Goal: Feedback & Contribution: Submit feedback/report problem

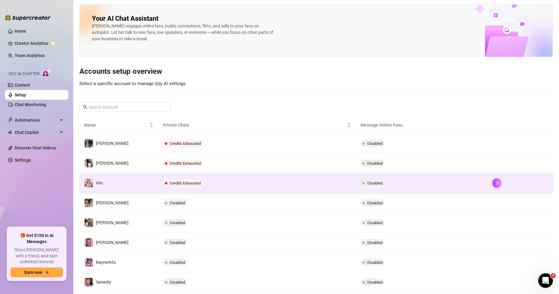
scroll to position [73, 0]
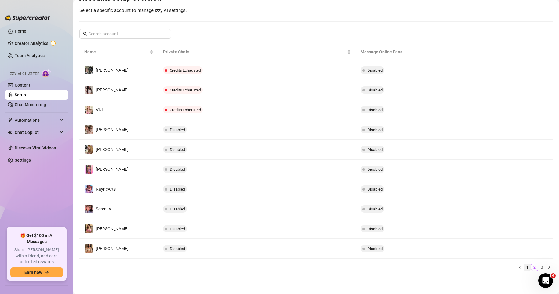
click at [524, 267] on link "1" at bounding box center [527, 267] width 7 height 7
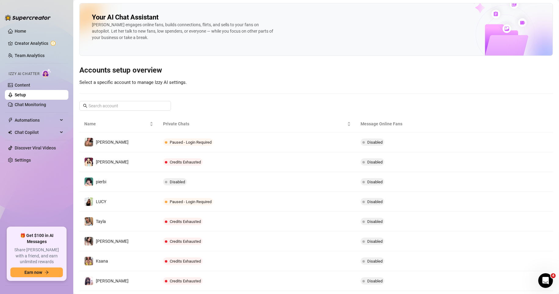
scroll to position [0, 0]
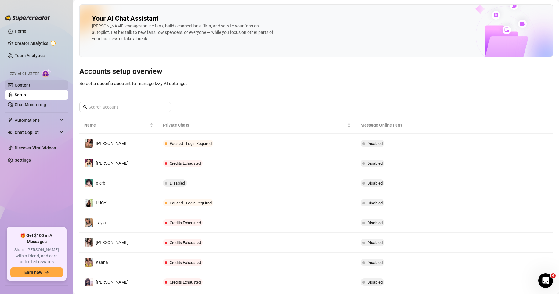
click at [30, 88] on link "Content" at bounding box center [23, 85] width 16 height 5
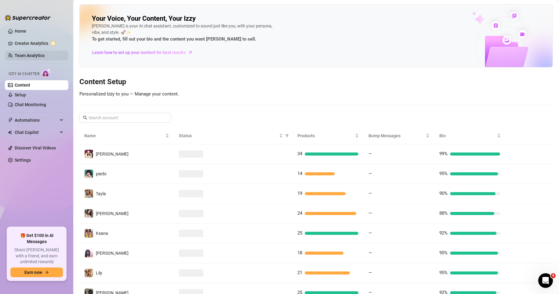
click at [36, 53] on link "Team Analytics" at bounding box center [30, 55] width 30 height 5
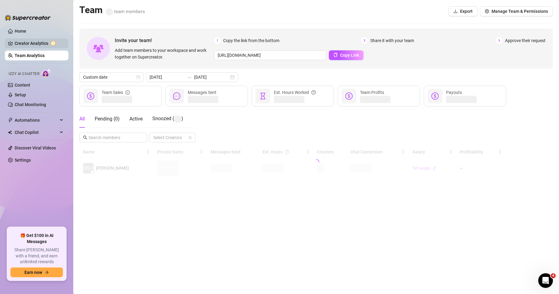
click at [31, 42] on link "Creator Analytics" at bounding box center [39, 43] width 49 height 10
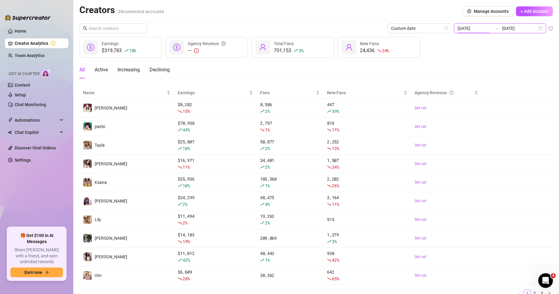
click at [474, 29] on input "[DATE]" at bounding box center [474, 28] width 35 height 7
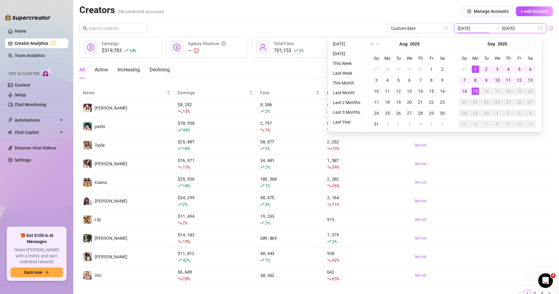
type input "[DATE]"
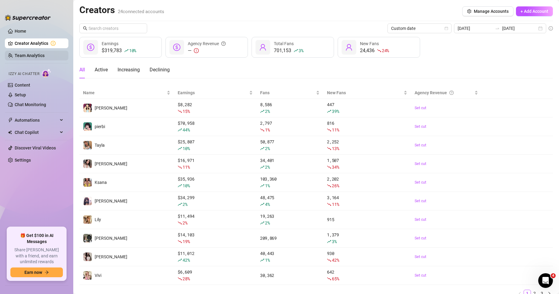
click at [34, 55] on link "Team Analytics" at bounding box center [30, 55] width 30 height 5
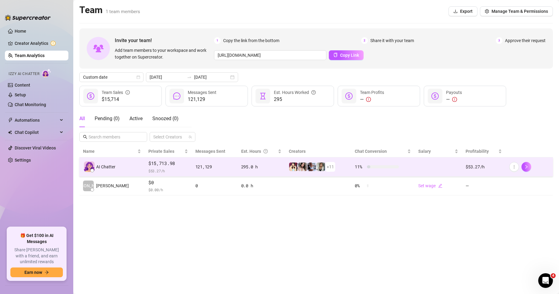
click at [436, 162] on td at bounding box center [437, 166] width 47 height 19
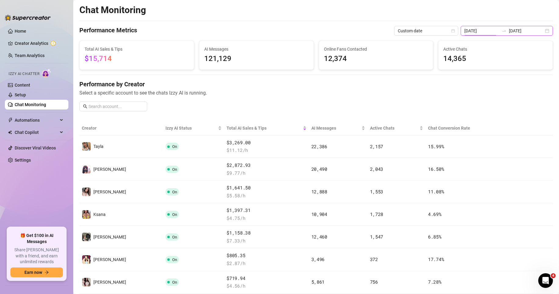
click at [484, 30] on input "[DATE]" at bounding box center [481, 30] width 35 height 7
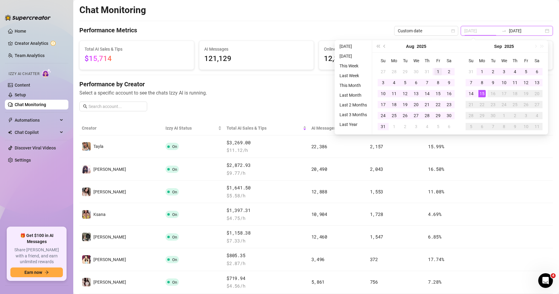
type input "[DATE]"
click at [438, 70] on div "1" at bounding box center [437, 71] width 7 height 7
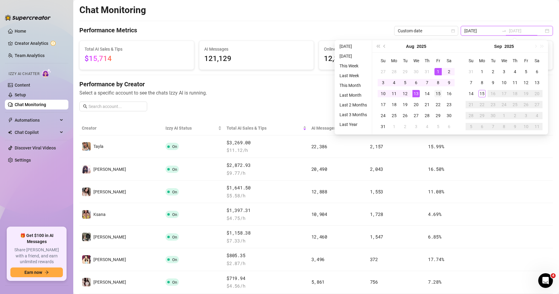
type input "[DATE]"
click at [435, 92] on div "15" at bounding box center [437, 93] width 7 height 7
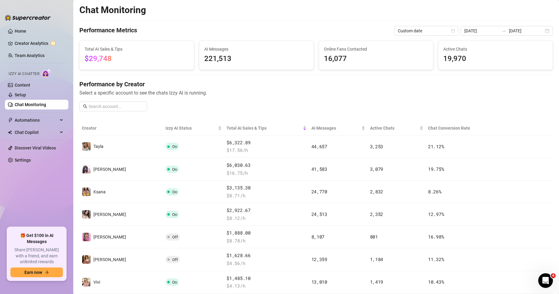
click at [504, 97] on div "Performance by Creator Select a specific account to see the chats Izzy AI is ru…" at bounding box center [315, 98] width 473 height 36
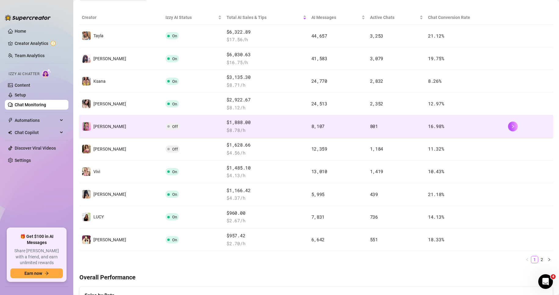
scroll to position [92, 0]
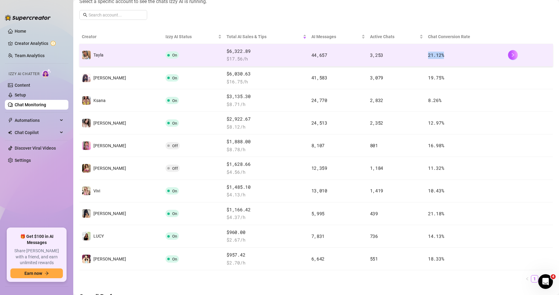
drag, startPoint x: 415, startPoint y: 54, endPoint x: 448, endPoint y: 56, distance: 33.6
click at [448, 56] on tr "Tayla On $6,322.89 $ 17.56 /h 44,657 3,253 21.12 %" at bounding box center [315, 55] width 473 height 23
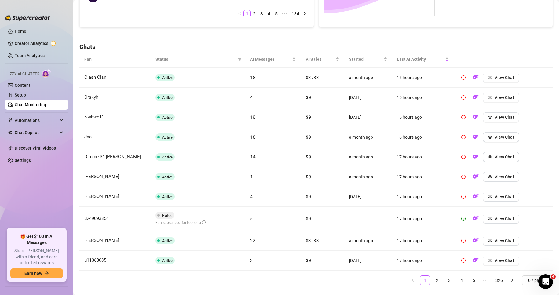
scroll to position [190, 0]
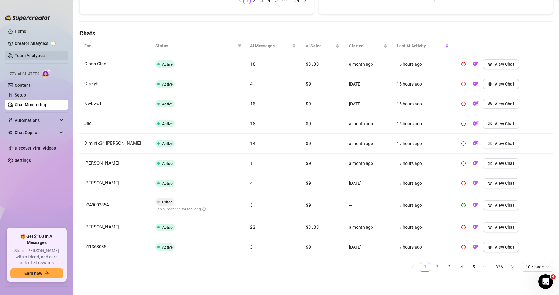
click at [43, 55] on link "Team Analytics" at bounding box center [30, 55] width 30 height 5
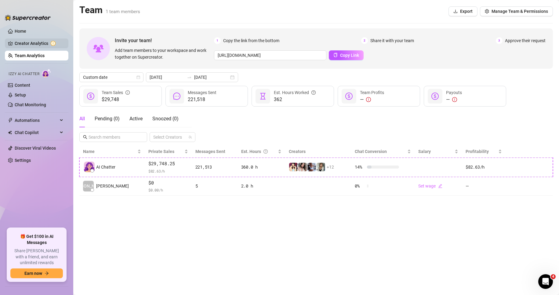
click at [59, 42] on link "Creator Analytics" at bounding box center [39, 43] width 49 height 10
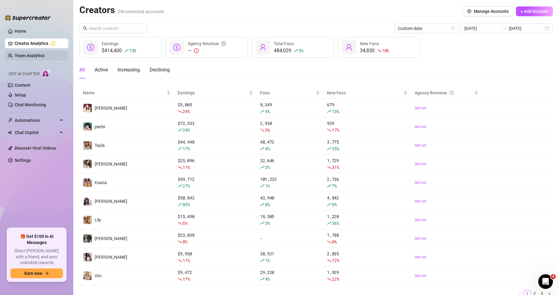
click at [24, 56] on link "Team Analytics" at bounding box center [30, 55] width 30 height 5
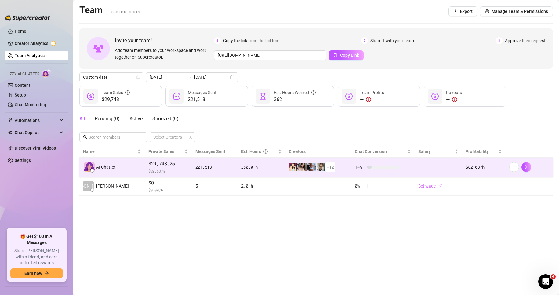
click at [450, 160] on td at bounding box center [437, 166] width 47 height 19
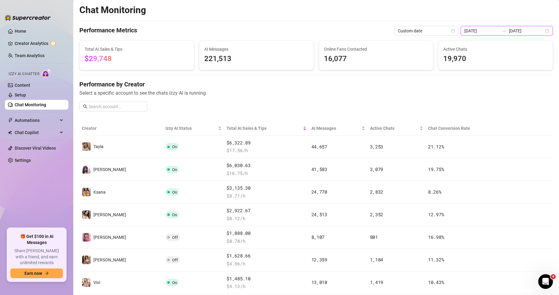
click at [482, 29] on input "[DATE]" at bounding box center [481, 30] width 35 height 7
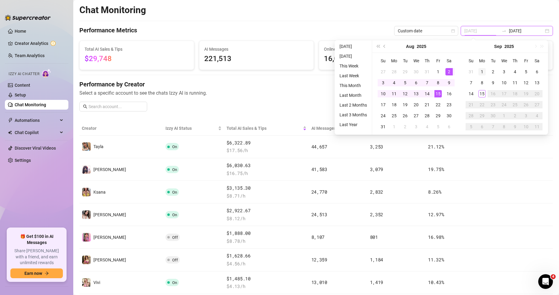
type input "[DATE]"
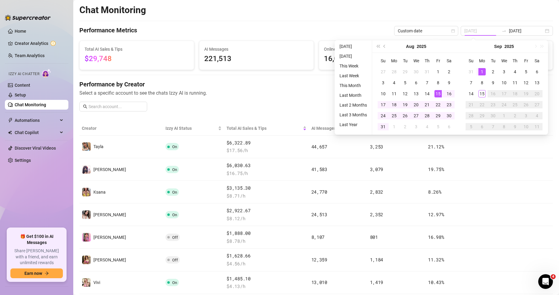
click at [486, 71] on td "1" at bounding box center [481, 71] width 11 height 11
type input "[DATE]"
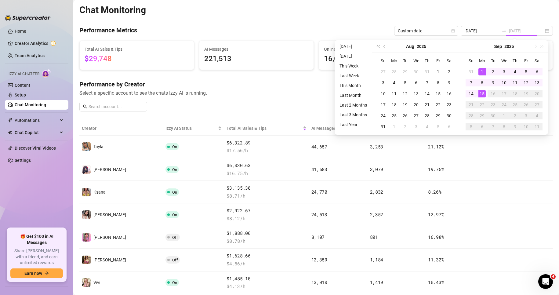
click at [481, 92] on div "15" at bounding box center [481, 93] width 7 height 7
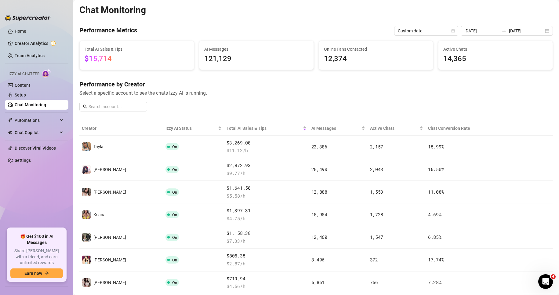
click at [432, 104] on div "Performance by Creator Select a specific account to see the chats Izzy AI is ru…" at bounding box center [315, 98] width 473 height 36
click at [171, 106] on div "Performance by Creator Select a specific account to see the chats Izzy AI is ru…" at bounding box center [315, 98] width 473 height 36
click at [25, 83] on link "Content" at bounding box center [23, 85] width 16 height 5
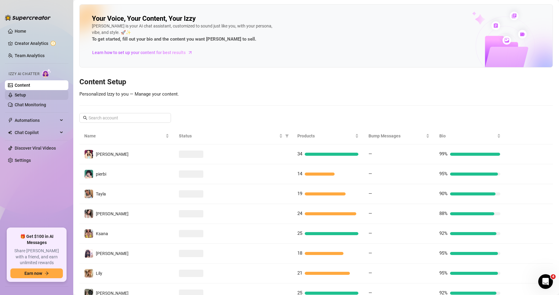
click at [23, 92] on link "Setup" at bounding box center [20, 94] width 11 height 5
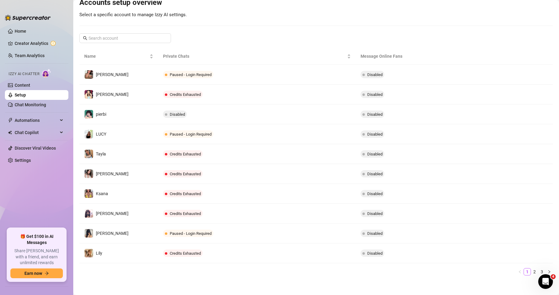
scroll to position [73, 0]
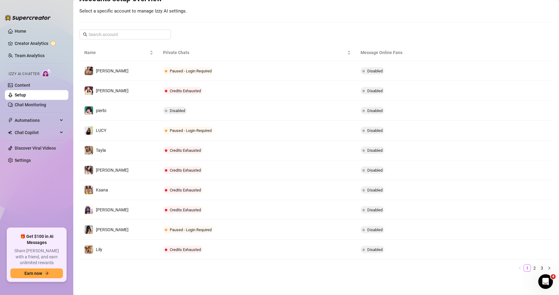
click at [489, 30] on div "Your AI Chat Assistant [PERSON_NAME] engages online fans, builds connections, f…" at bounding box center [315, 104] width 473 height 345
click at [30, 86] on link "Content" at bounding box center [23, 85] width 16 height 5
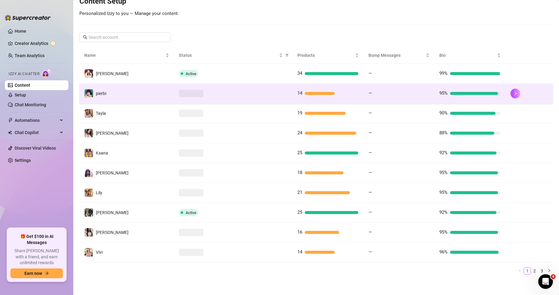
scroll to position [83, 0]
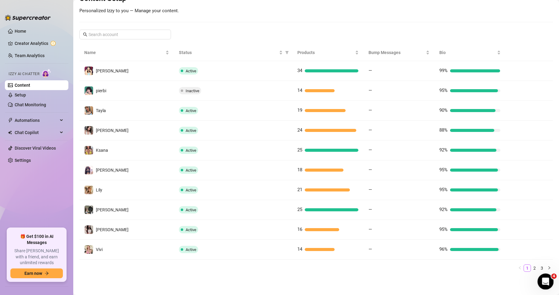
click at [537, 280] on div "Open Intercom Messenger" at bounding box center [544, 280] width 20 height 20
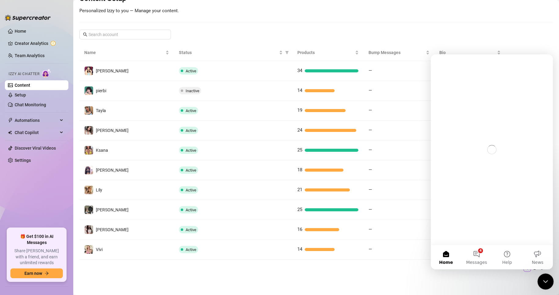
scroll to position [0, 0]
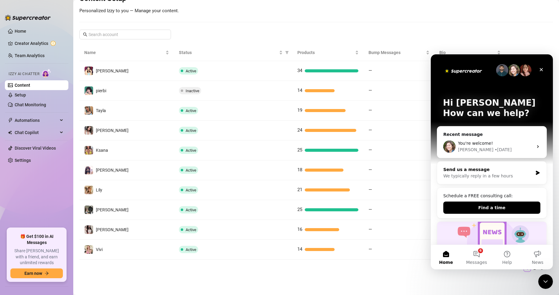
click at [535, 173] on icon "Intercom messenger" at bounding box center [537, 172] width 5 height 5
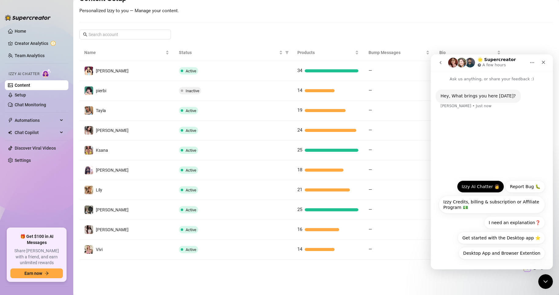
click at [481, 188] on button "Izzy AI Chatter 👩" at bounding box center [480, 186] width 47 height 12
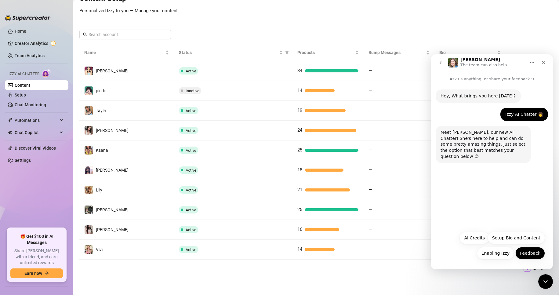
click at [532, 254] on button "Feedback" at bounding box center [530, 253] width 30 height 12
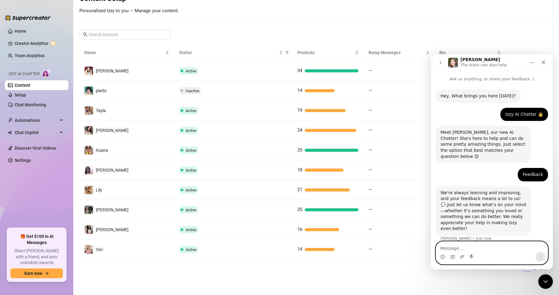
click at [490, 248] on textarea "Message…" at bounding box center [492, 246] width 112 height 10
paste textarea "Hello, is there any way to stop the AI chatter from spamming PPVs? She keeps se…"
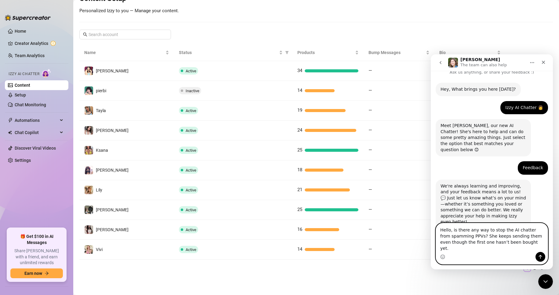
scroll to position [7, 0]
click at [443, 236] on textarea "Hello, is there any way to stop the AI chatter from spamming PPVs? She keeps se…" at bounding box center [492, 237] width 112 height 29
click at [475, 242] on textarea "hello, is there any way to stop the AI chatter from spamming PPVs? She keeps se…" at bounding box center [492, 237] width 112 height 29
click at [475, 243] on textarea "hello, is there any way to stop the AI chatter from spamming PPVs? She keeps se…" at bounding box center [492, 237] width 112 height 29
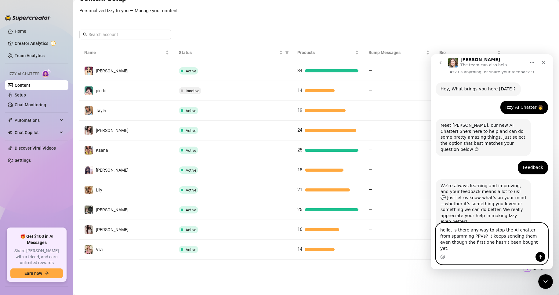
type textarea "hello, is there any way to stop the AI chatter from spamming PPVs? it keeps sen…"
click at [540, 255] on icon "Send a message…" at bounding box center [540, 257] width 3 height 4
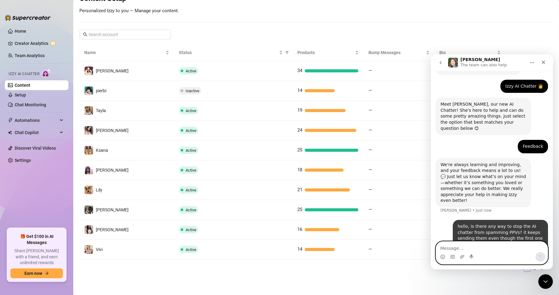
scroll to position [31, 0]
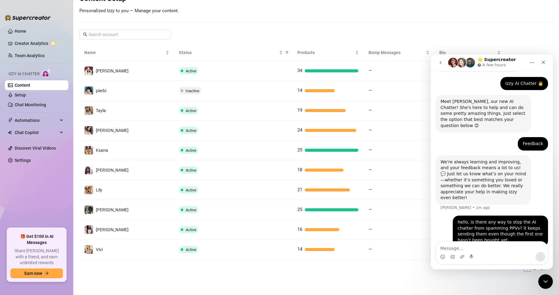
click at [441, 63] on icon "go back" at bounding box center [440, 62] width 5 height 5
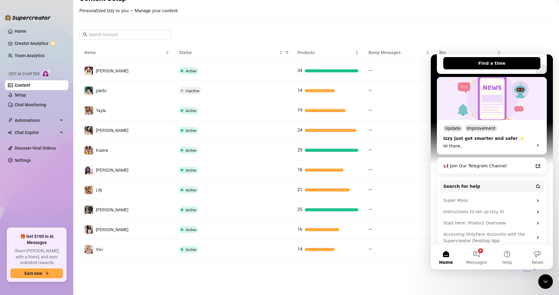
scroll to position [122, 0]
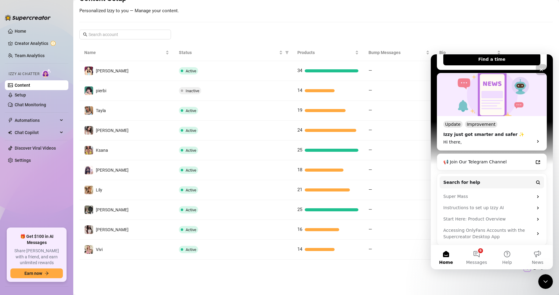
click at [319, 274] on div "Name Status Products Bump Messages Bio [PERSON_NAME] Active 34 — 99% pierbi Ina…" at bounding box center [315, 160] width 473 height 232
click at [539, 66] on div "Close" at bounding box center [541, 69] width 11 height 11
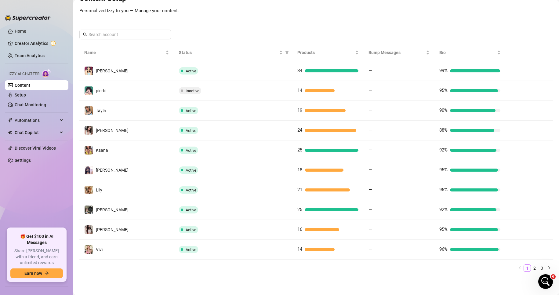
scroll to position [0, 0]
